Goal: Task Accomplishment & Management: Use online tool/utility

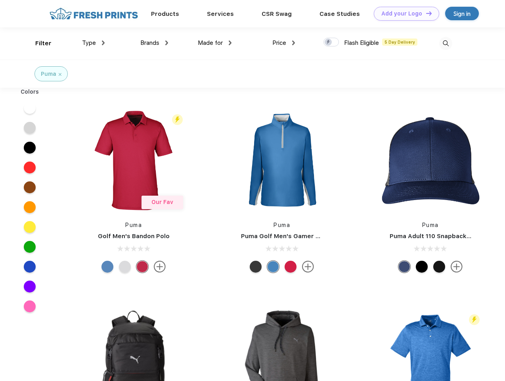
click at [404, 13] on link "Add your Logo Design Tool" at bounding box center [406, 14] width 65 height 14
click at [0, 0] on div "Design Tool" at bounding box center [0, 0] width 0 height 0
click at [426, 13] on link "Add your Logo Design Tool" at bounding box center [406, 14] width 65 height 14
click at [38, 43] on div "Filter" at bounding box center [43, 43] width 16 height 9
click at [94, 43] on span "Type" at bounding box center [89, 42] width 14 height 7
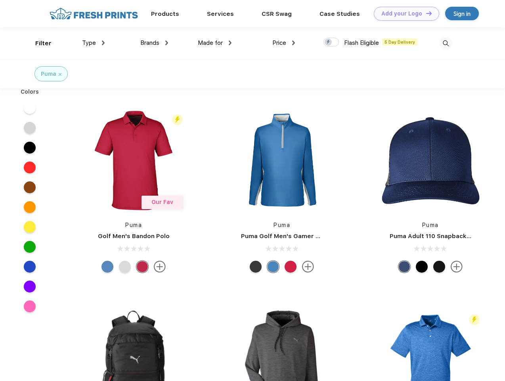
click at [154, 43] on span "Brands" at bounding box center [149, 42] width 19 height 7
click at [215, 43] on span "Made for" at bounding box center [210, 42] width 25 height 7
click at [284, 43] on span "Price" at bounding box center [280, 42] width 14 height 7
click at [332, 42] on div at bounding box center [331, 42] width 15 height 9
click at [329, 42] on input "checkbox" at bounding box center [326, 39] width 5 height 5
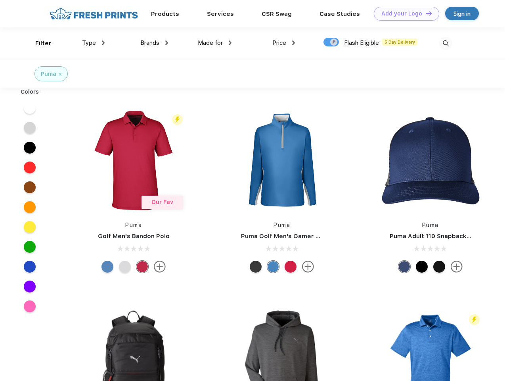
click at [446, 43] on img at bounding box center [446, 43] width 13 height 13
